Goal: Task Accomplishment & Management: Complete application form

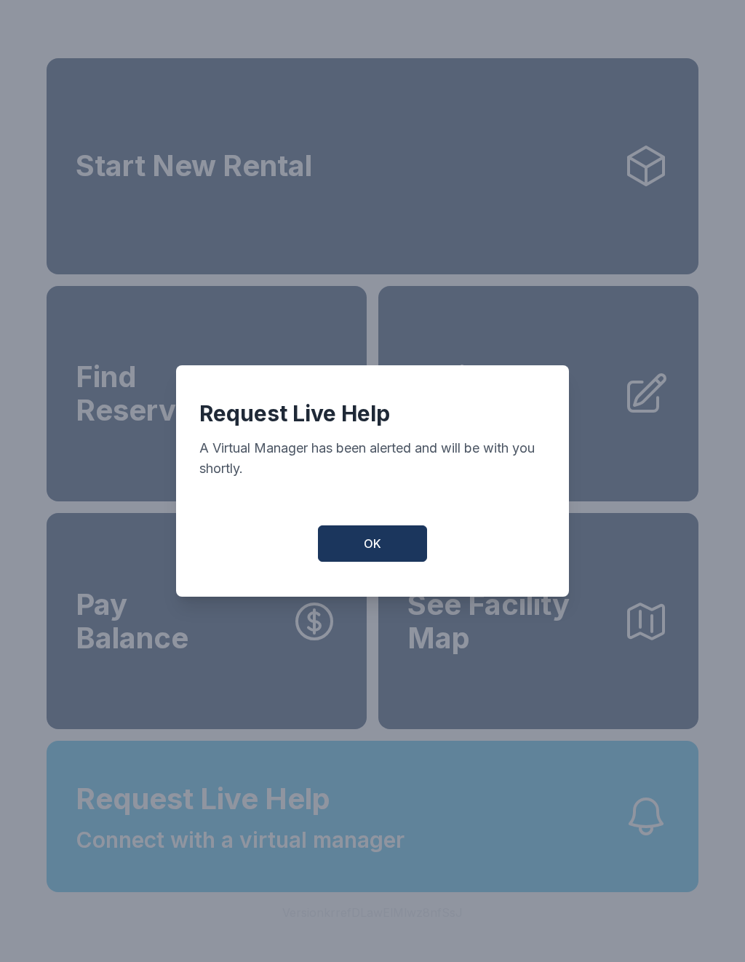
click at [371, 529] on div "Request Live Help A Virtual Manager has been alerted and will be with you short…" at bounding box center [372, 480] width 393 height 231
click at [378, 552] on span "OK" at bounding box center [372, 543] width 17 height 17
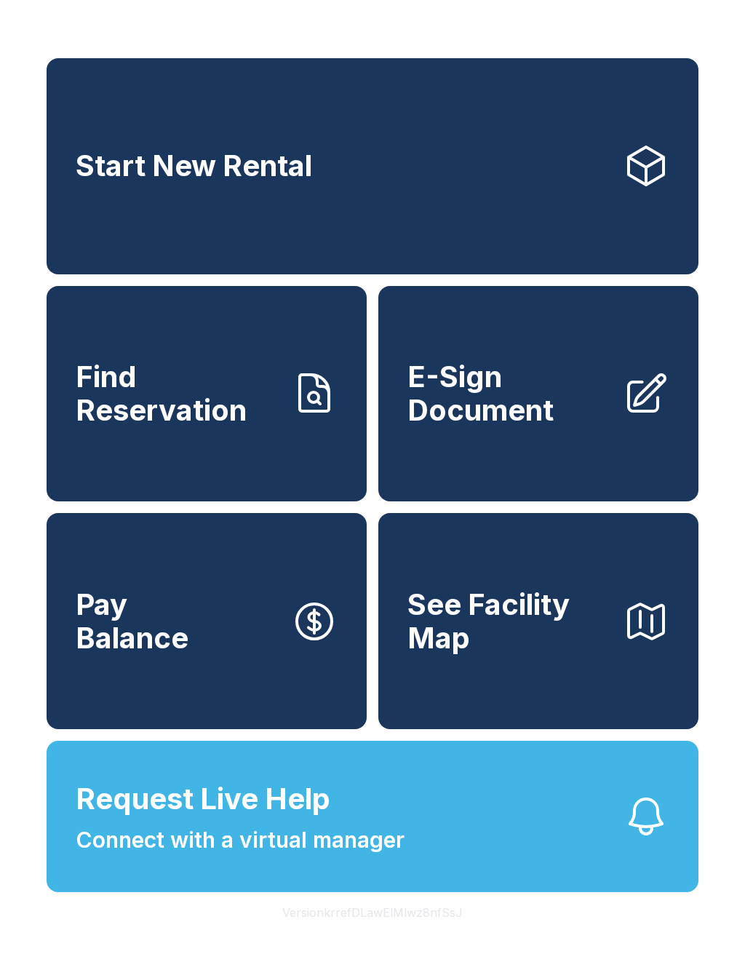
click at [530, 384] on span "E-Sign Document" at bounding box center [510, 393] width 204 height 66
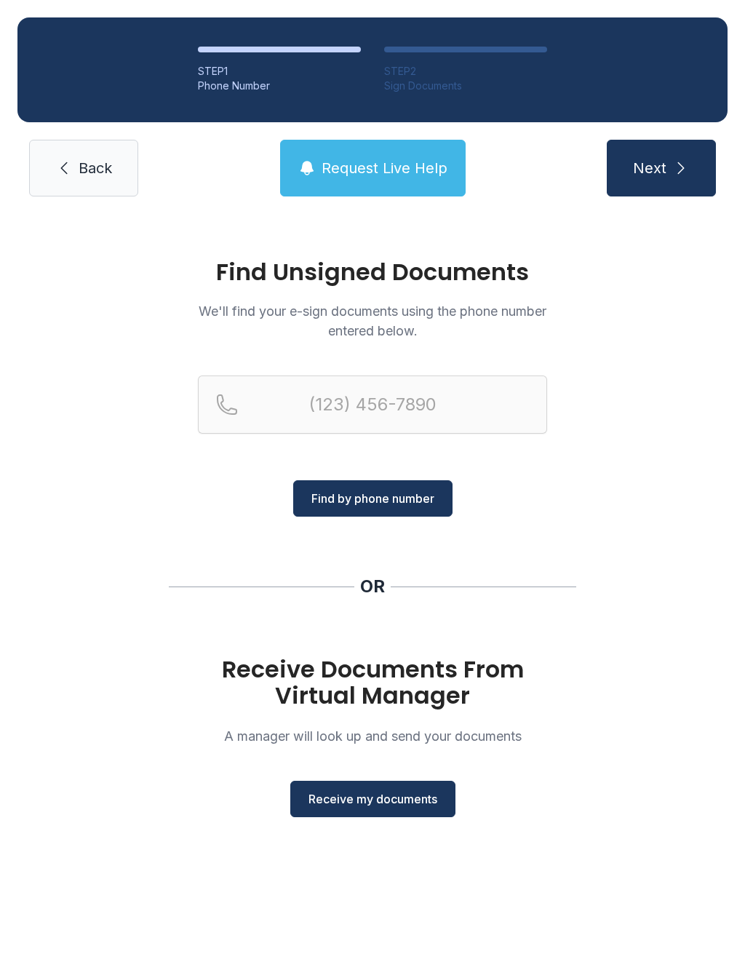
click at [419, 797] on span "Receive my documents" at bounding box center [373, 798] width 129 height 17
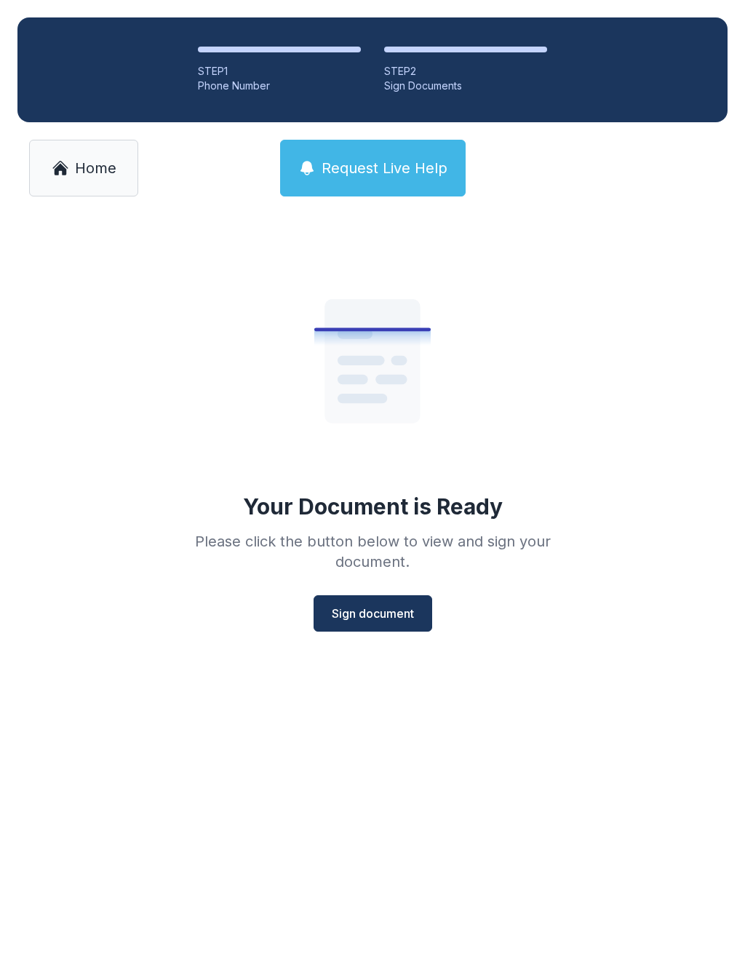
click at [402, 611] on span "Sign document" at bounding box center [373, 613] width 82 height 17
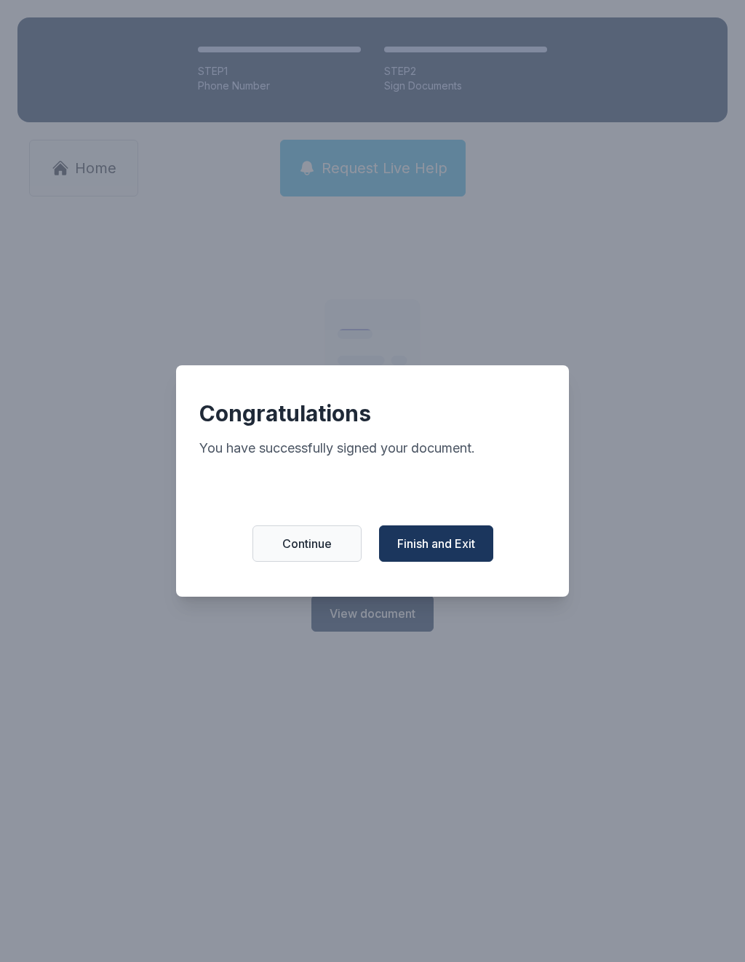
click at [465, 552] on span "Finish and Exit" at bounding box center [436, 543] width 78 height 17
